Goal: Navigation & Orientation: Find specific page/section

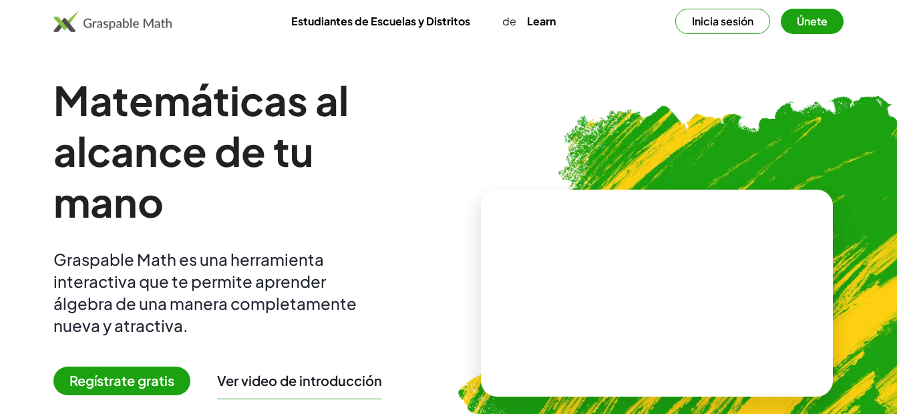
click at [150, 382] on span "Regístrate gratis" at bounding box center [121, 380] width 137 height 29
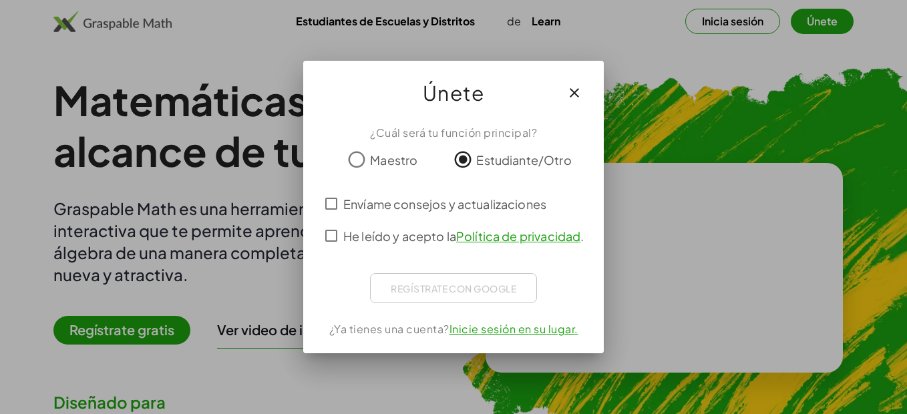
click at [451, 200] on span "Envíame consejos y actualizaciones" at bounding box center [444, 204] width 203 height 18
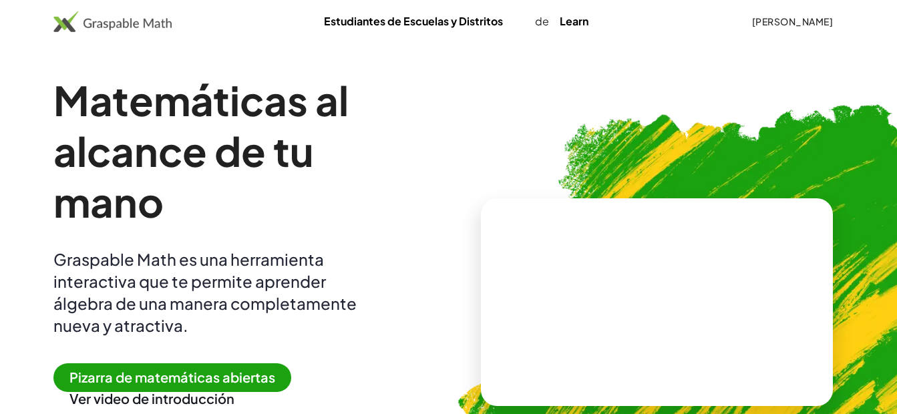
click at [241, 374] on span "Pizarra de matemáticas abiertas" at bounding box center [172, 377] width 238 height 29
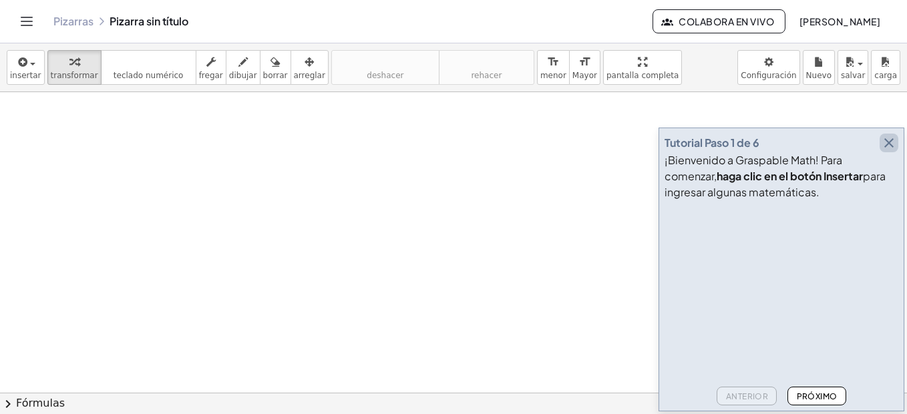
click at [893, 144] on icon "button" at bounding box center [888, 143] width 16 height 16
